Goal: Find specific page/section: Find specific page/section

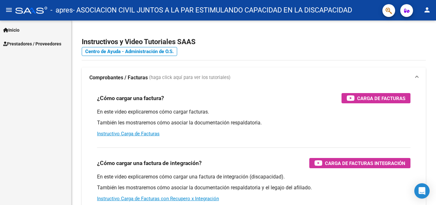
click at [28, 45] on span "Prestadores / Proveedores" at bounding box center [32, 43] width 58 height 7
click at [7, 44] on span "Prestadores / Proveedores" at bounding box center [32, 43] width 58 height 7
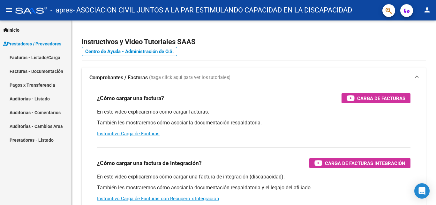
click at [30, 59] on link "Facturas - Listado/Carga" at bounding box center [35, 57] width 71 height 14
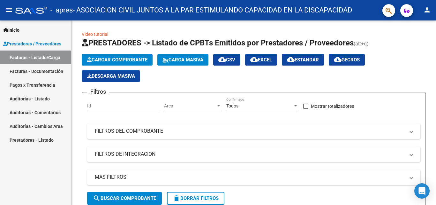
click at [36, 70] on link "Facturas - Documentación" at bounding box center [35, 71] width 71 height 14
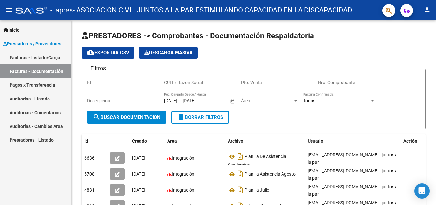
click at [50, 82] on link "Pagos x Transferencia" at bounding box center [35, 85] width 71 height 14
